Goal: Find contact information: Find contact information

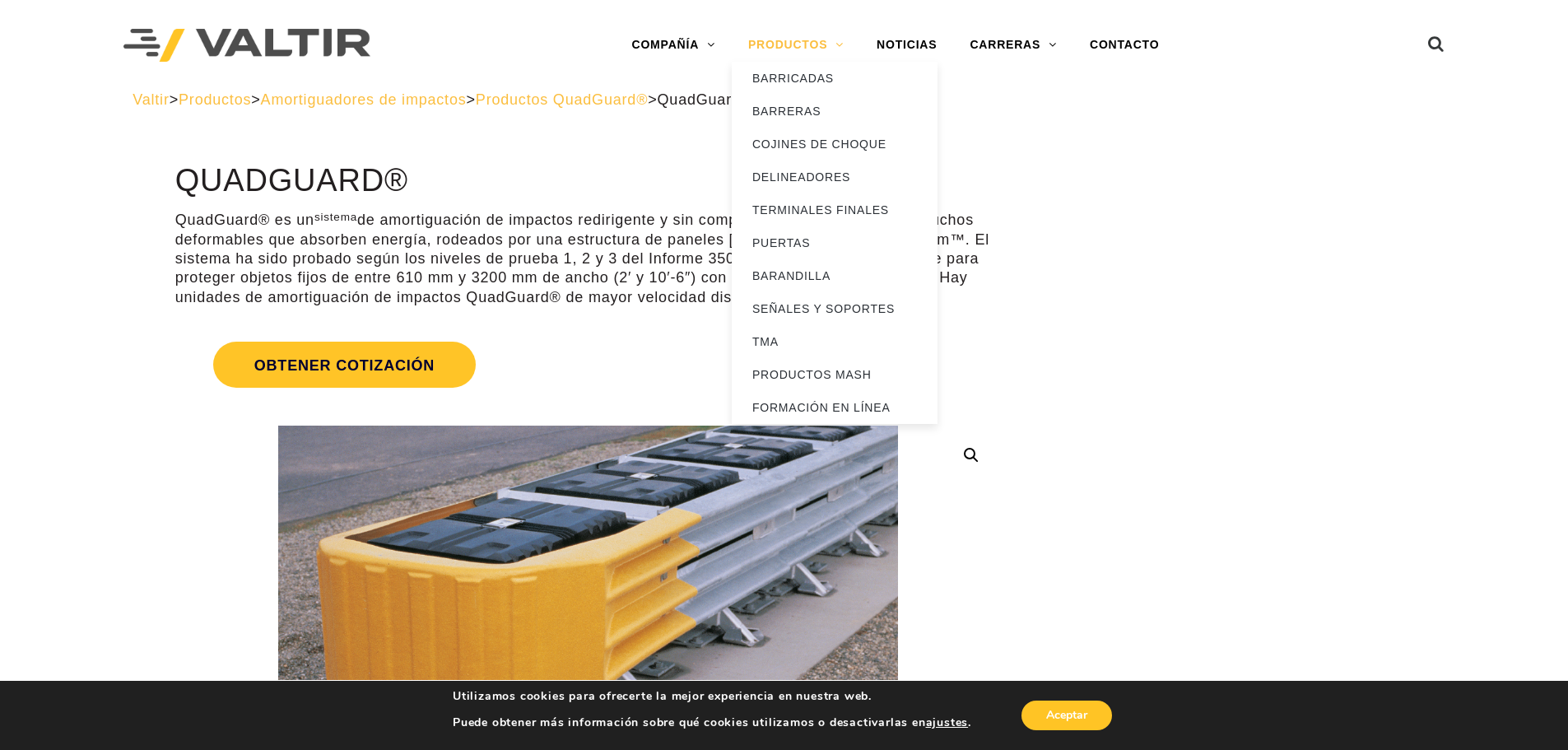
click at [811, 33] on link "PRODUCTOS" at bounding box center [796, 45] width 129 height 33
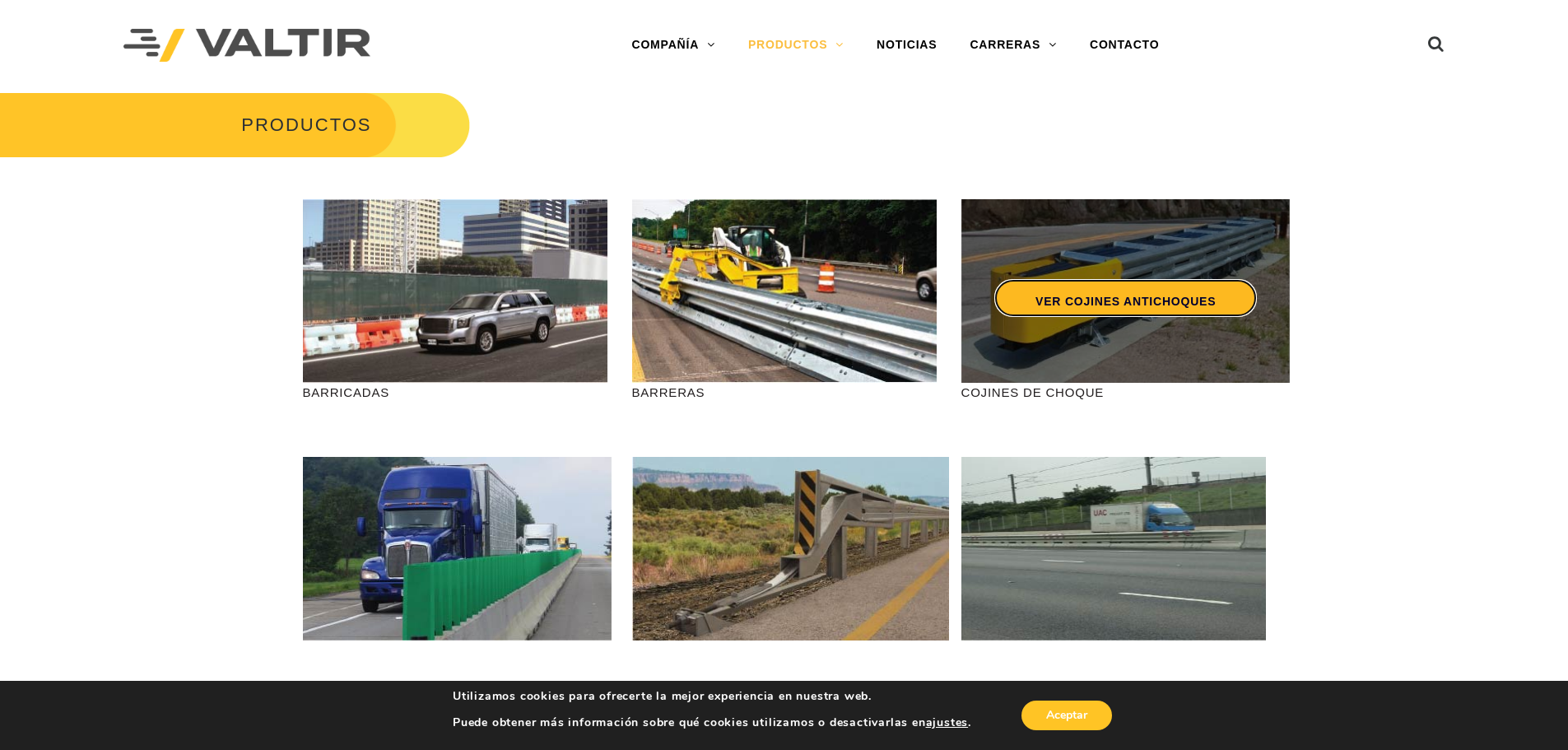
click at [1102, 301] on font "VER COJINES ANTICHOQUES" at bounding box center [1125, 301] width 181 height 13
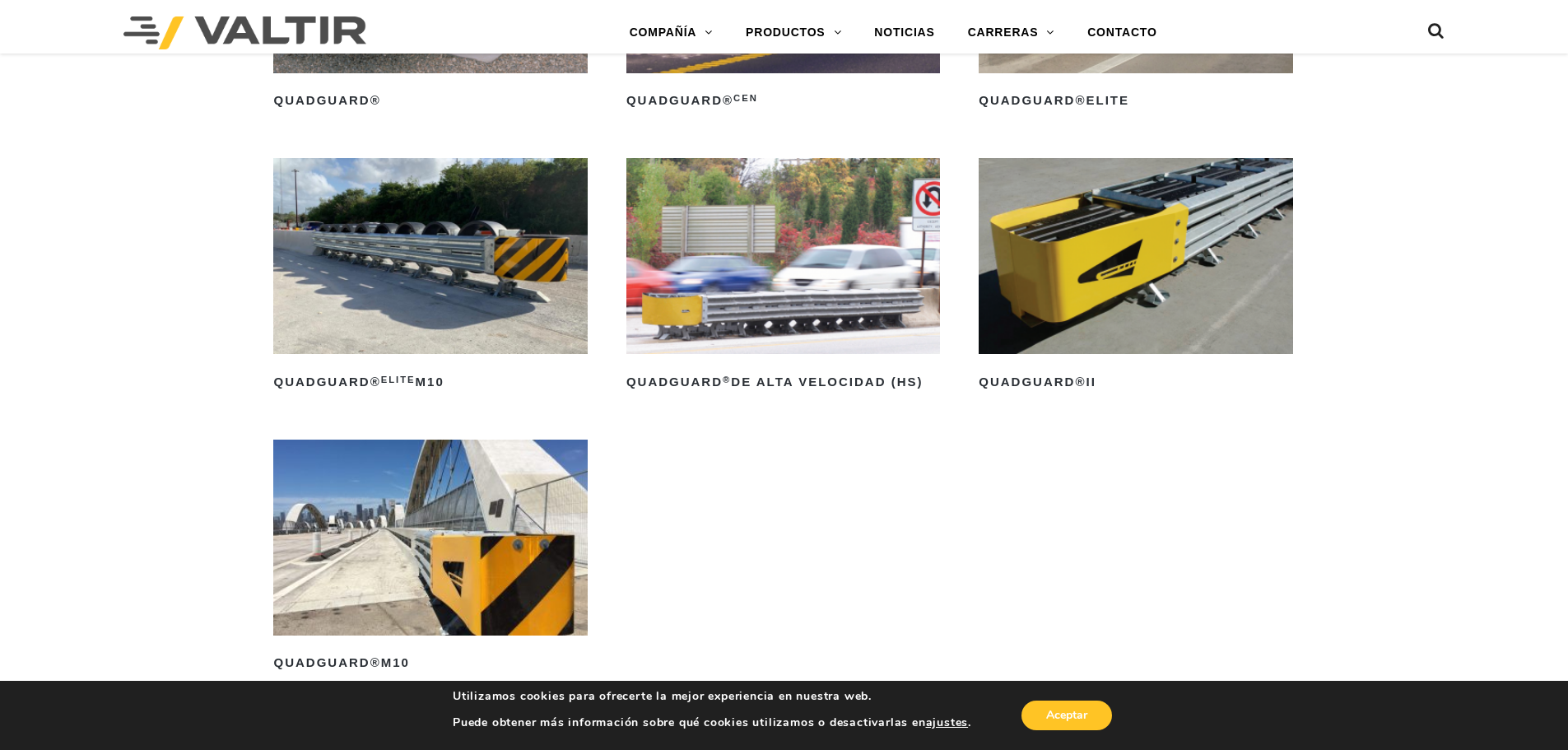
scroll to position [1482, 0]
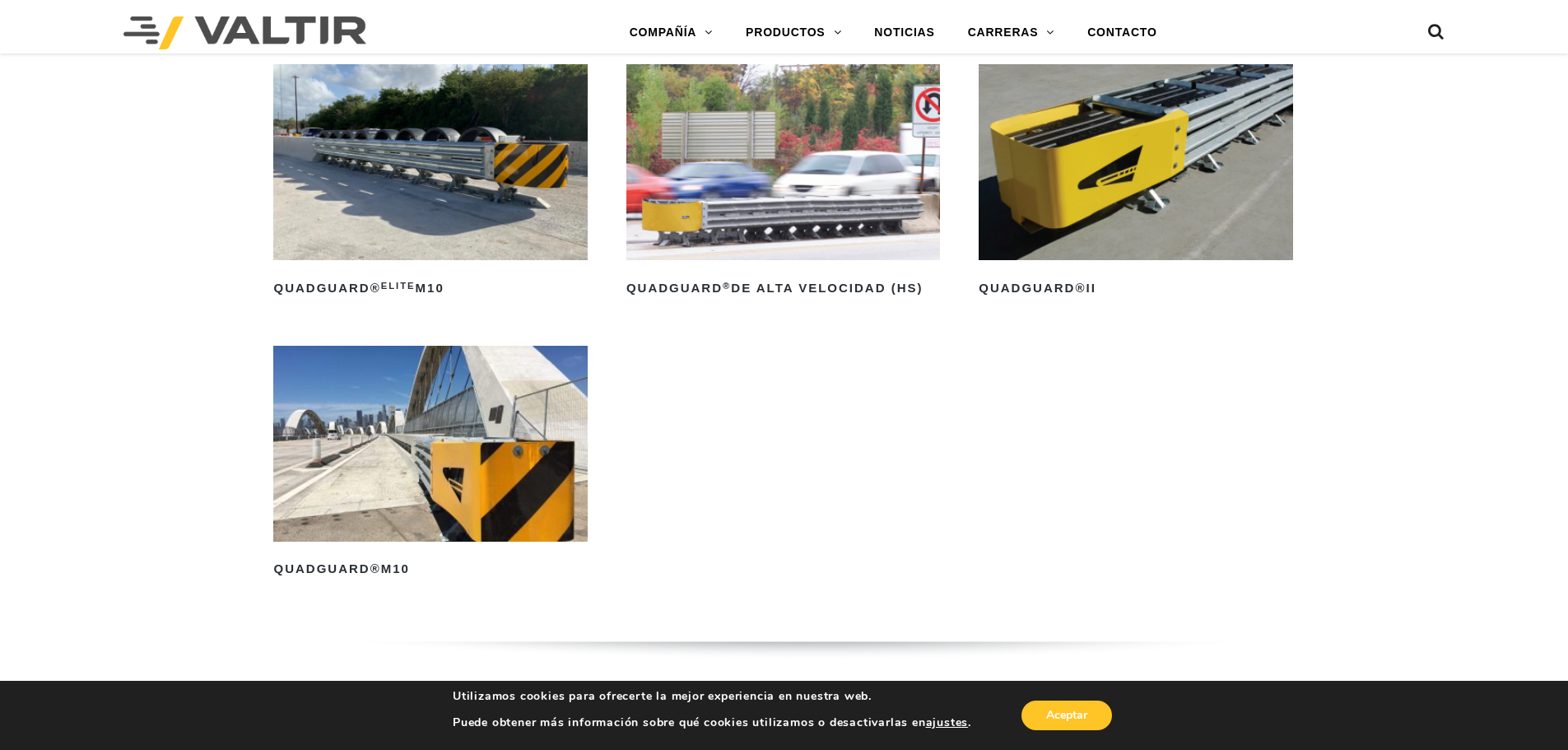
click at [398, 479] on img at bounding box center [430, 443] width 314 height 196
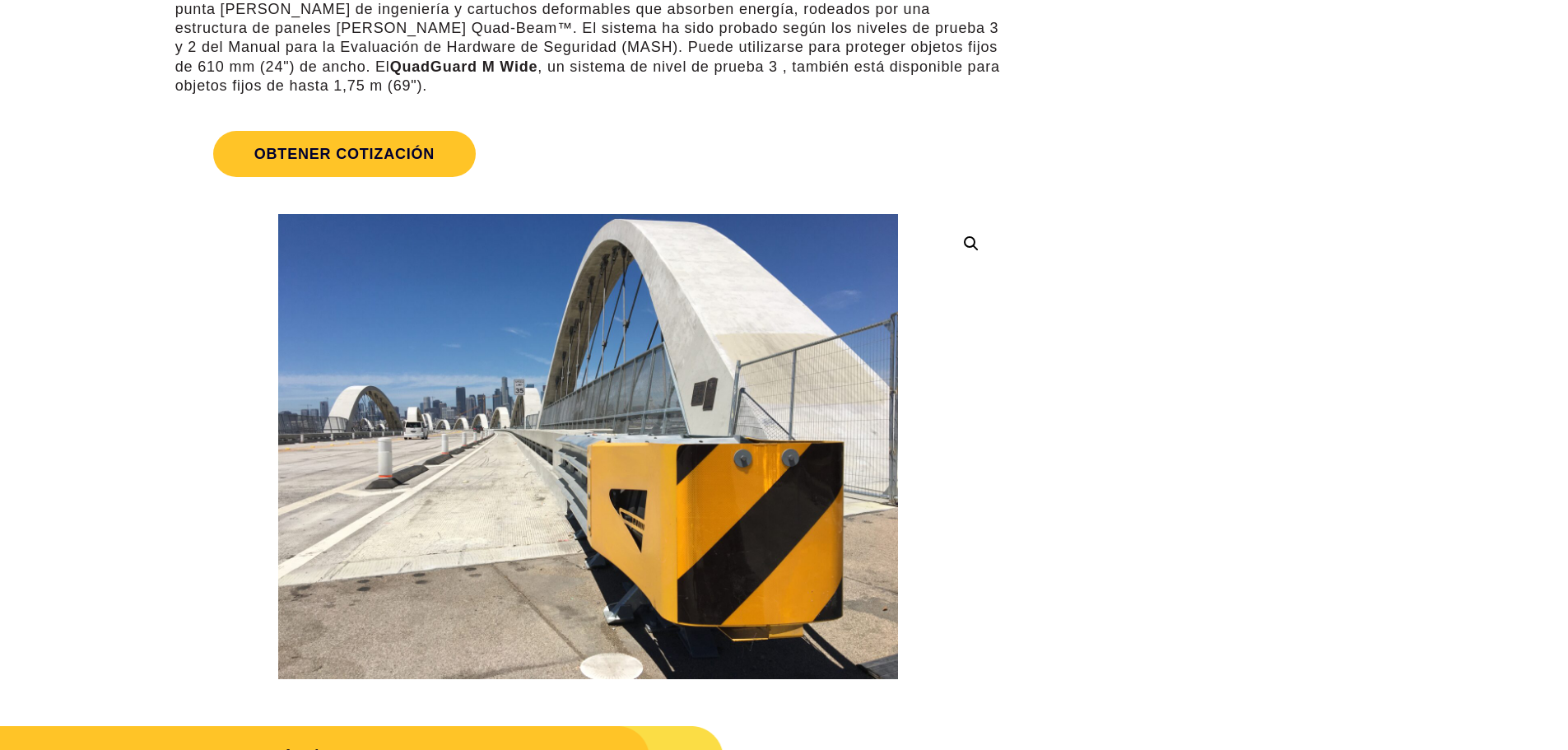
scroll to position [330, 0]
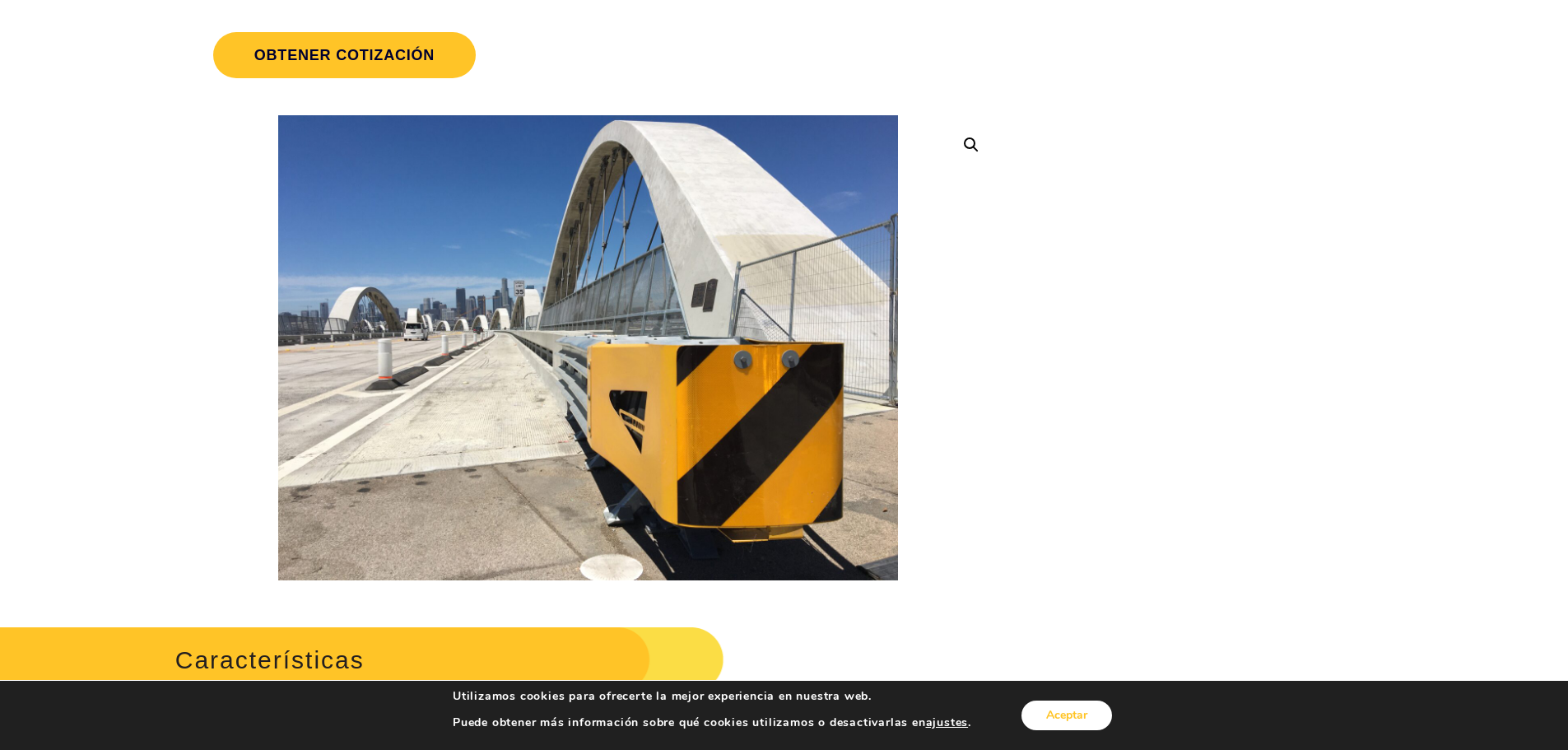
click at [1054, 712] on font "Aceptar" at bounding box center [1067, 716] width 41 height 16
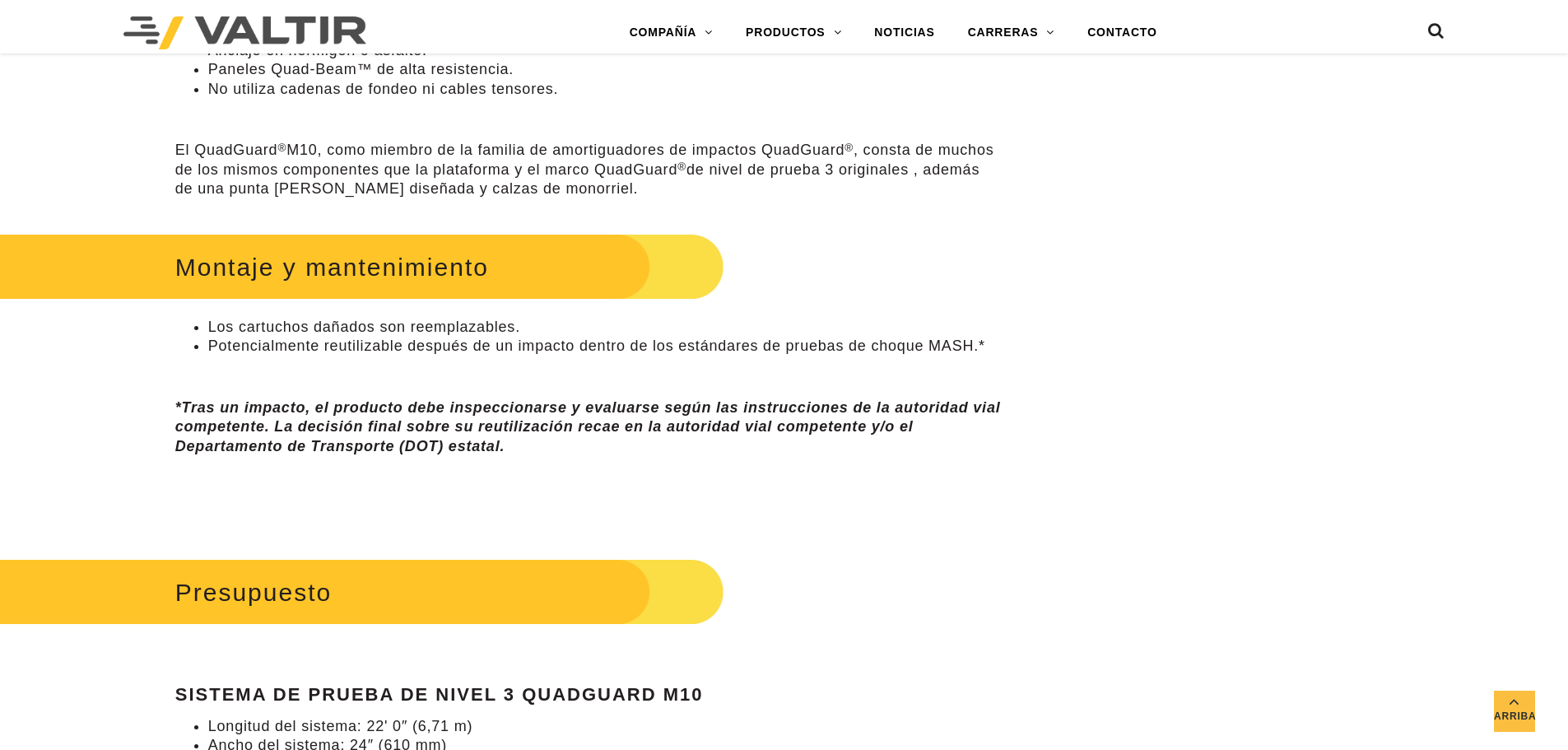
scroll to position [988, 0]
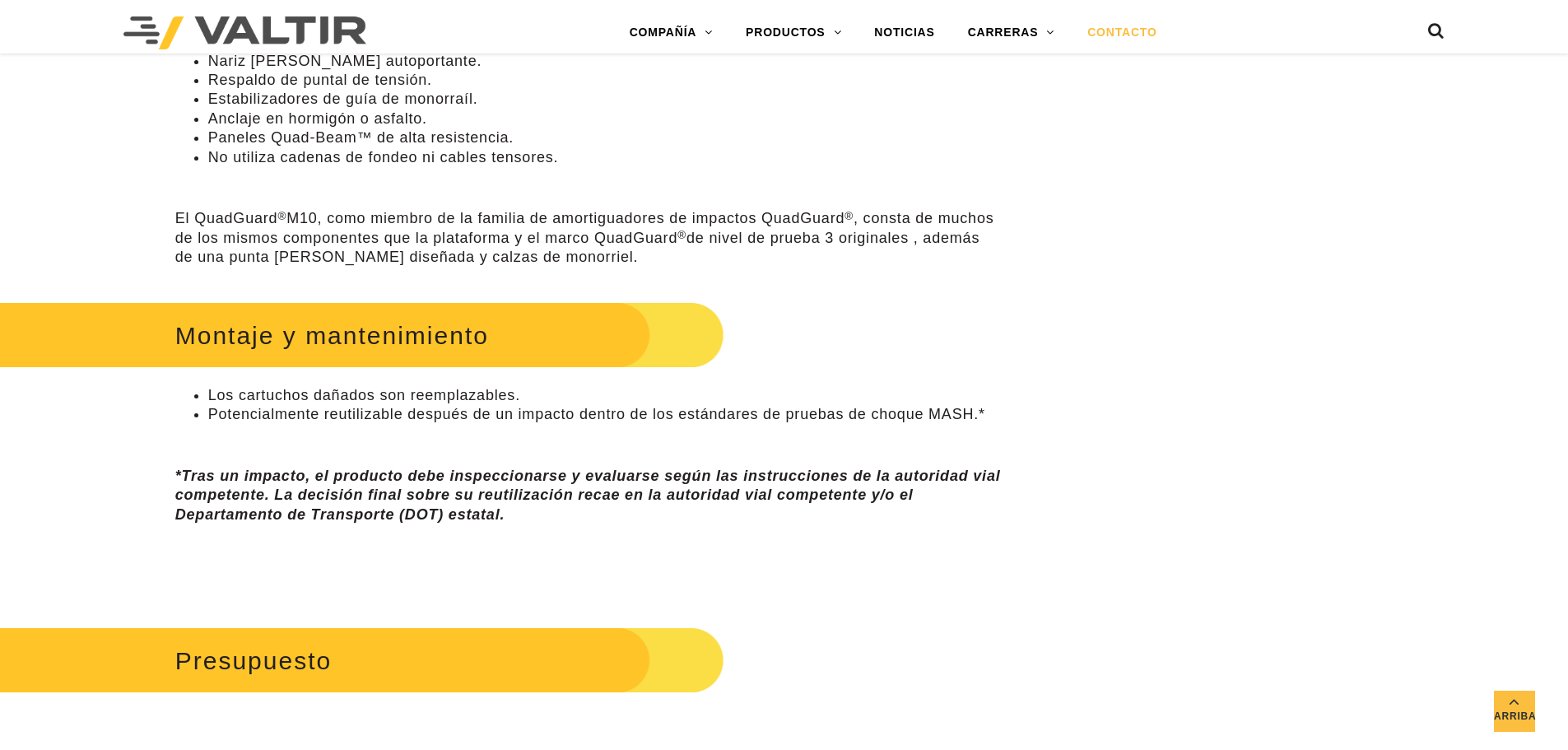
click at [1110, 42] on link "CONTACTO" at bounding box center [1122, 33] width 102 height 33
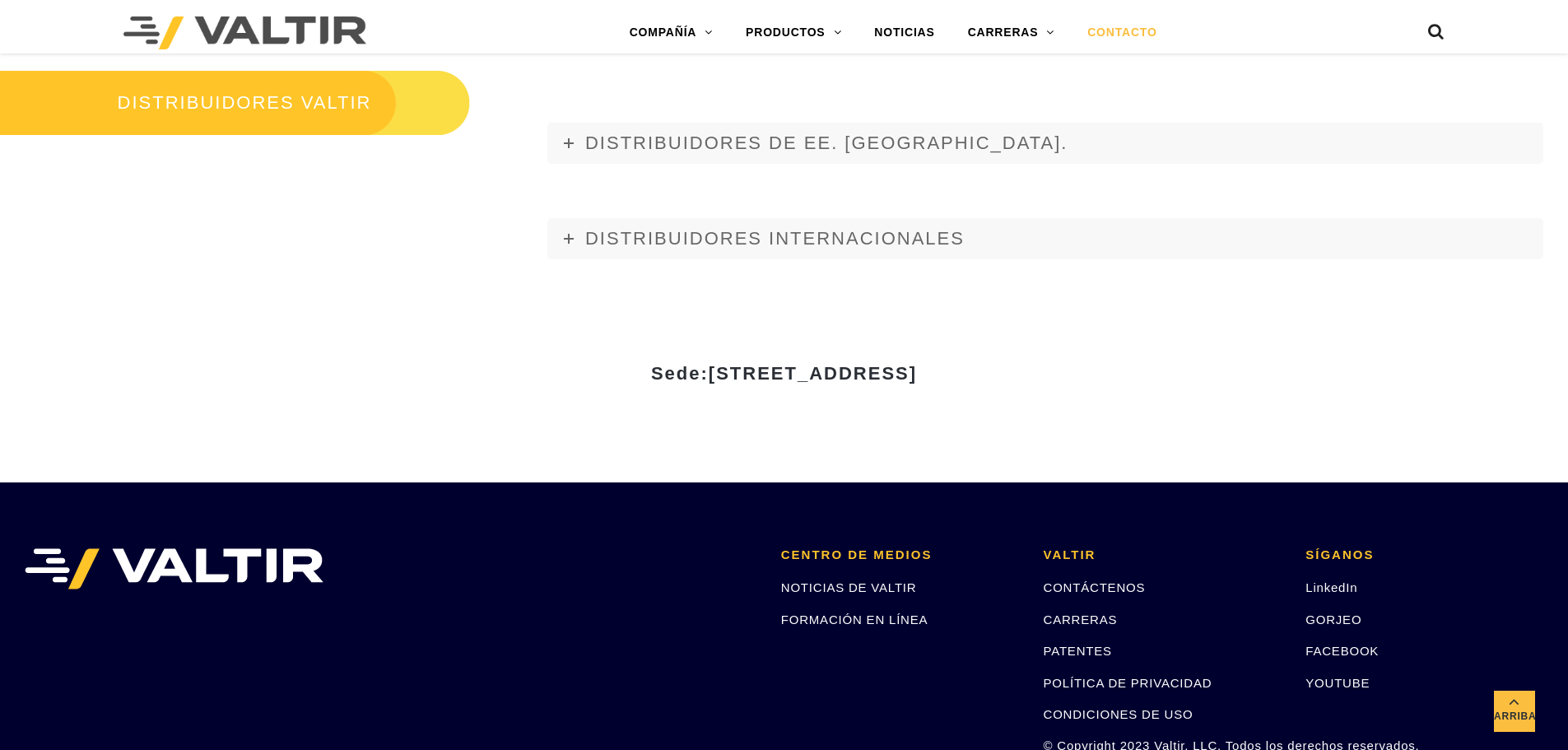
scroll to position [2111, 0]
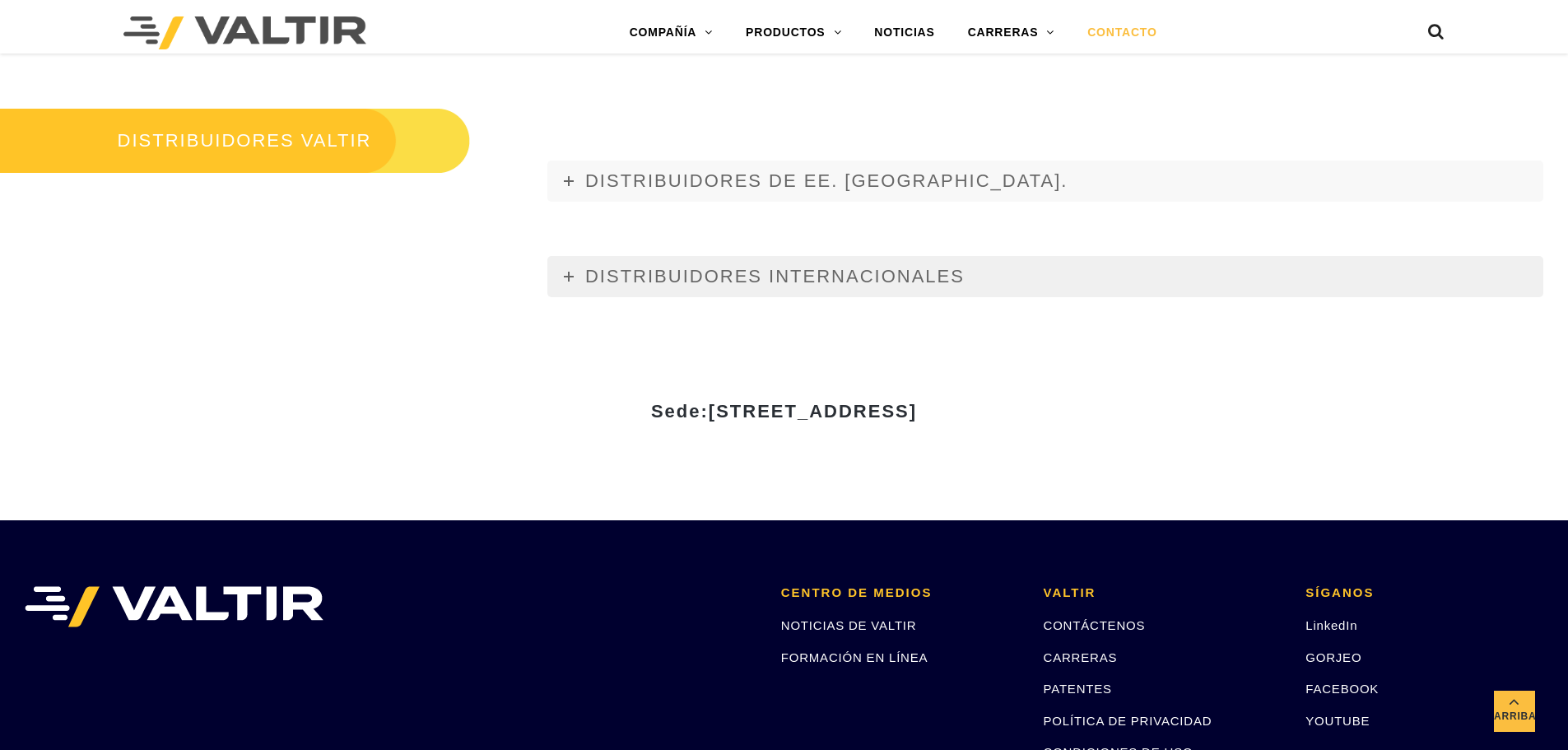
click at [794, 266] on font "DISTRIBUIDORES INTERNACIONALES" at bounding box center [774, 276] width 380 height 20
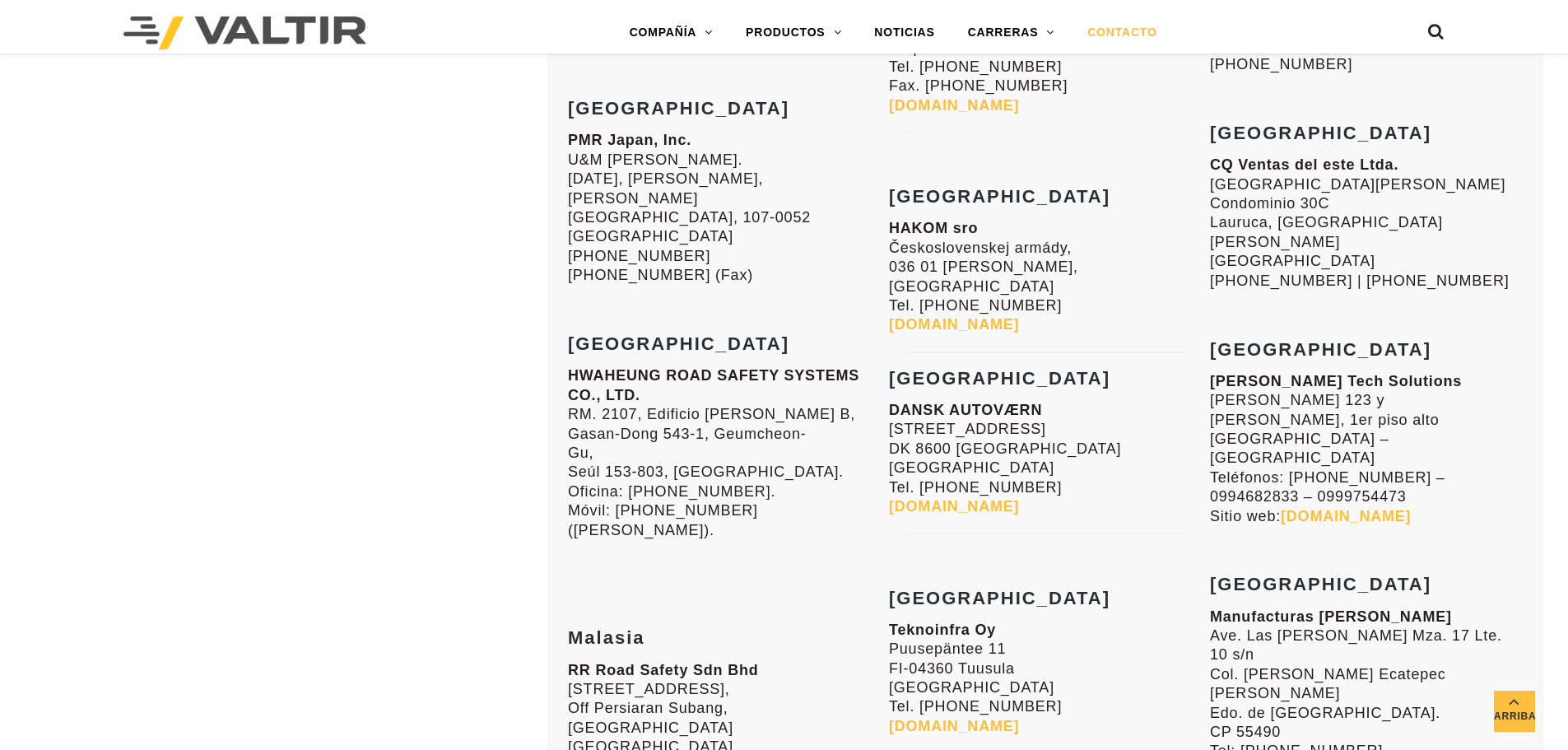
scroll to position [3099, 0]
